Goal: Task Accomplishment & Management: Manage account settings

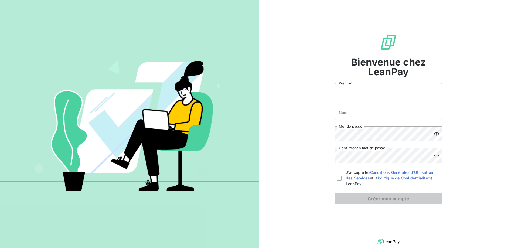
click at [363, 87] on input "Prénom" at bounding box center [389, 90] width 108 height 15
type input "Remy"
drag, startPoint x: 350, startPoint y: 116, endPoint x: 356, endPoint y: 117, distance: 6.6
click at [350, 116] on input "Nom" at bounding box center [389, 112] width 108 height 15
type input "Reboullet"
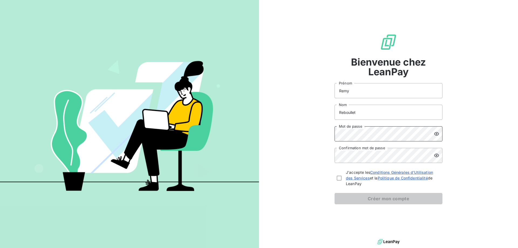
click at [321, 131] on div "Bienvenue chez LeanPay [PERSON_NAME] Reboullet Nom Mot de passe Confirmation mo…" at bounding box center [388, 119] width 259 height 238
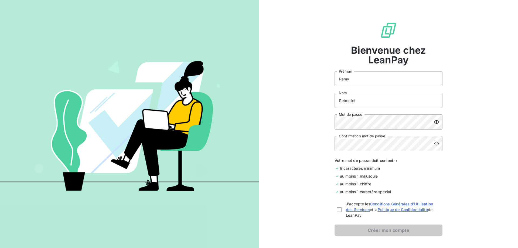
drag, startPoint x: 337, startPoint y: 211, endPoint x: 323, endPoint y: 209, distance: 13.7
click at [337, 211] on div at bounding box center [339, 209] width 5 height 5
checkbox input "true"
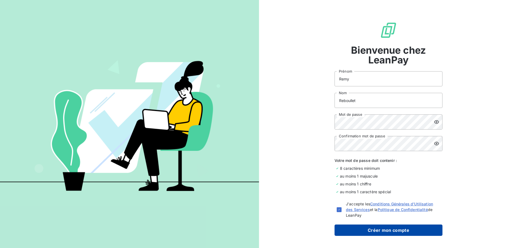
drag, startPoint x: 367, startPoint y: 229, endPoint x: 360, endPoint y: 223, distance: 9.3
click at [366, 229] on button "Créer mon compte" at bounding box center [389, 229] width 108 height 11
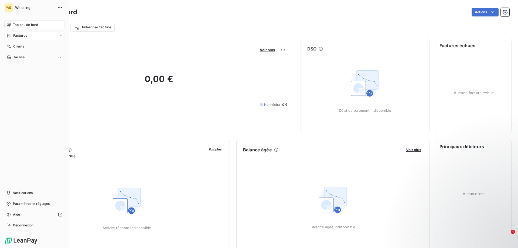
click at [22, 37] on span "Factures" at bounding box center [20, 35] width 14 height 5
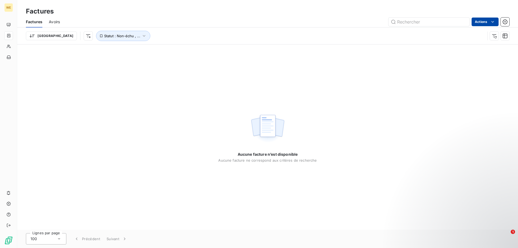
click at [490, 23] on html "WE Factures Factures Avoirs Actions Trier Statut : Non-échu , ... Aucune factur…" at bounding box center [259, 124] width 518 height 248
drag, startPoint x: 382, startPoint y: 12, endPoint x: 220, endPoint y: 13, distance: 162.7
click at [381, 12] on html "WE Factures Factures Avoirs Actions Trier Statut : Non-échu , ... Aucune factur…" at bounding box center [259, 124] width 518 height 248
click at [54, 22] on span "Avoirs" at bounding box center [54, 21] width 11 height 5
click at [29, 21] on span "Factures" at bounding box center [34, 21] width 16 height 5
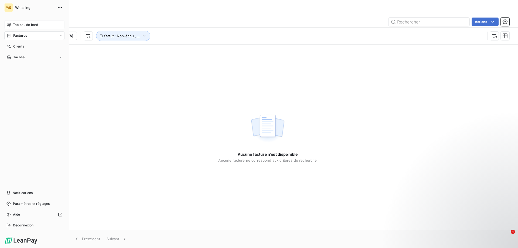
click at [7, 26] on icon at bounding box center [9, 25] width 4 height 4
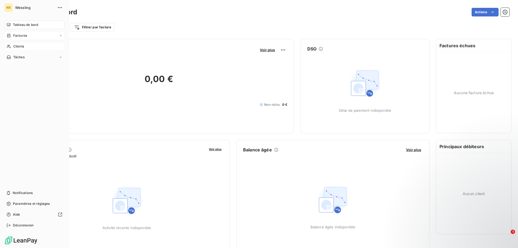
click at [23, 47] on span "Clients" at bounding box center [18, 46] width 11 height 5
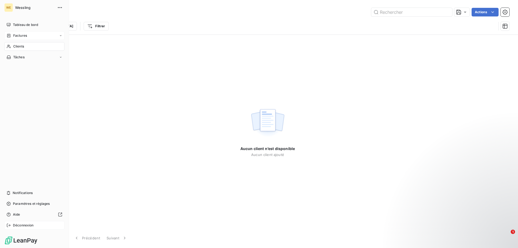
click at [21, 227] on span "Déconnexion" at bounding box center [23, 225] width 21 height 5
